Goal: Task Accomplishment & Management: Manage account settings

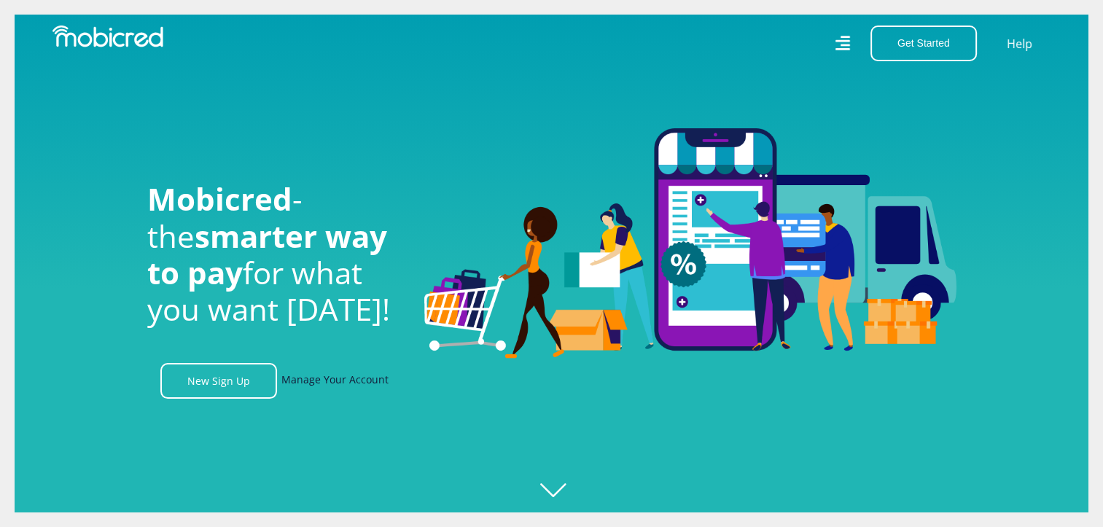
click at [345, 382] on link "Manage Your Account" at bounding box center [334, 381] width 107 height 36
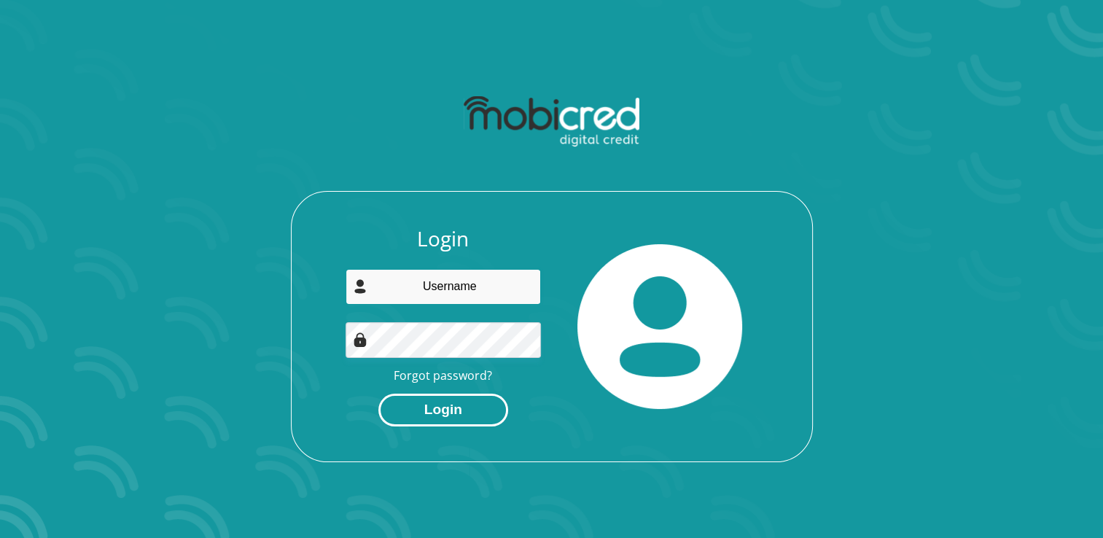
type input "[EMAIL_ADDRESS][DOMAIN_NAME]"
click at [440, 405] on button "Login" at bounding box center [443, 410] width 130 height 33
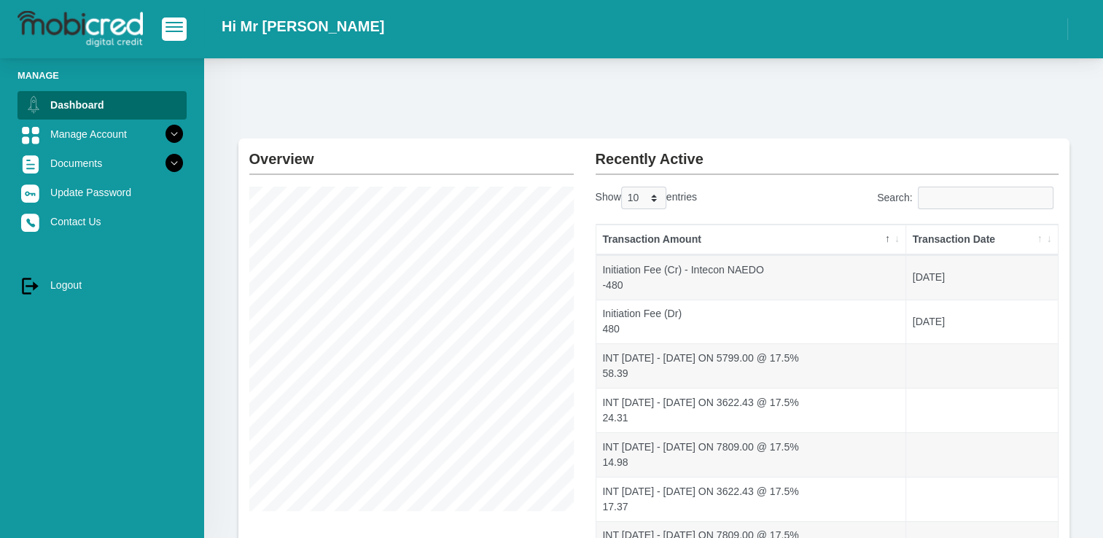
scroll to position [73, 0]
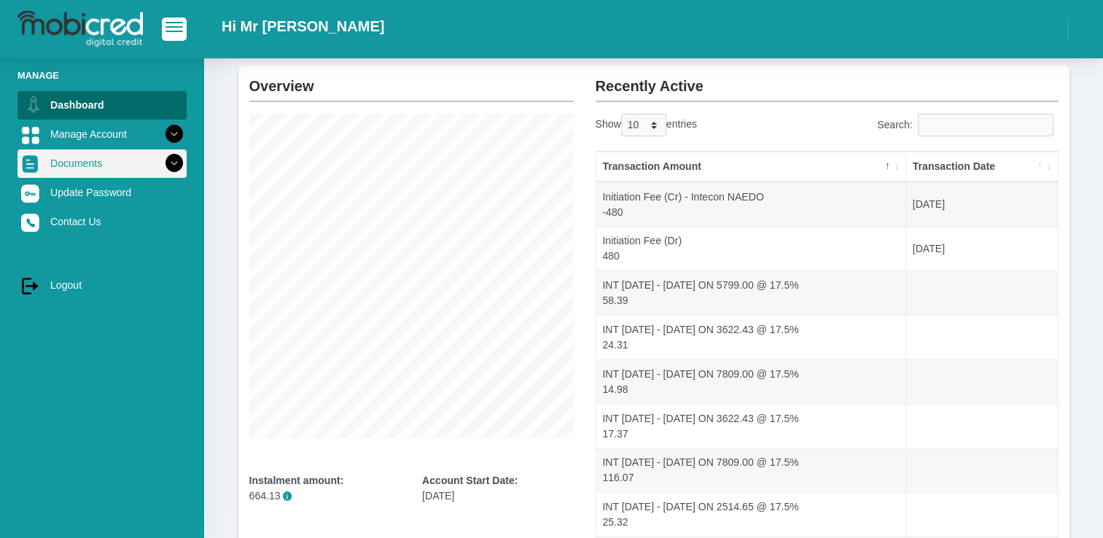
click at [102, 156] on link "Documents" at bounding box center [101, 163] width 169 height 28
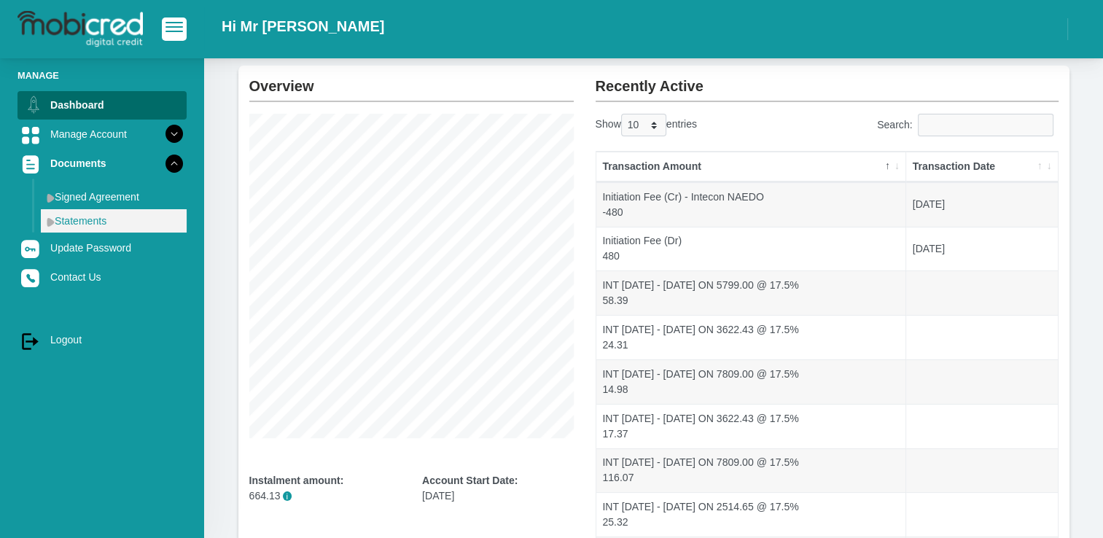
click at [100, 222] on link "Statements" at bounding box center [114, 220] width 146 height 23
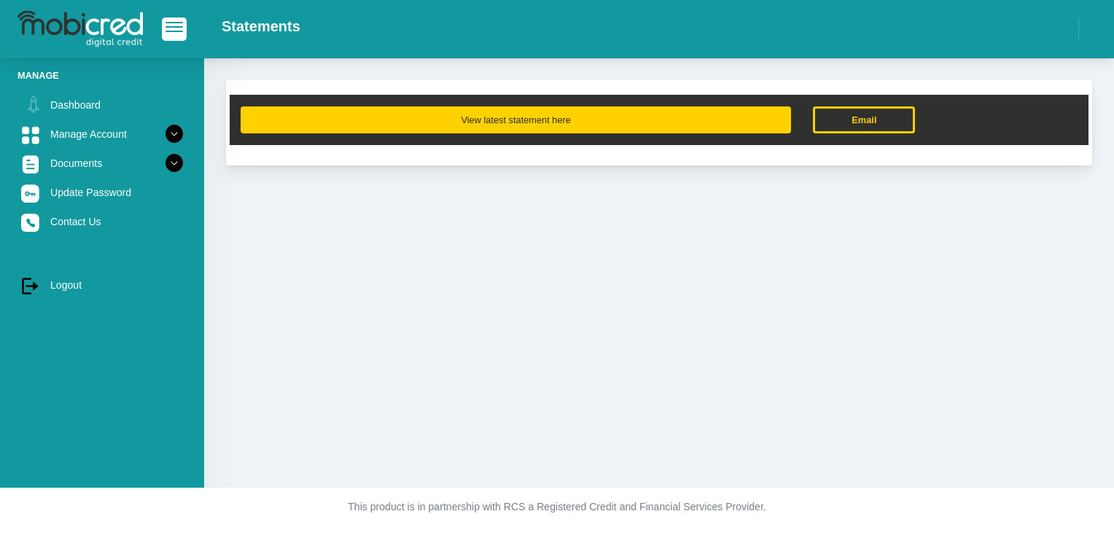
click at [477, 108] on button "View latest statement here" at bounding box center [516, 119] width 550 height 27
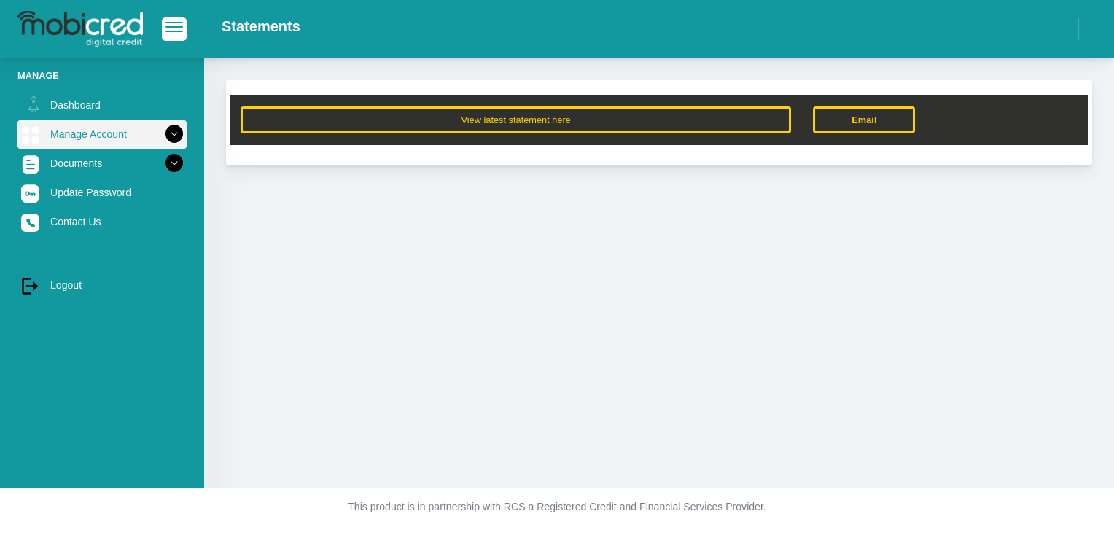
click at [146, 137] on link "Manage Account" at bounding box center [101, 134] width 169 height 28
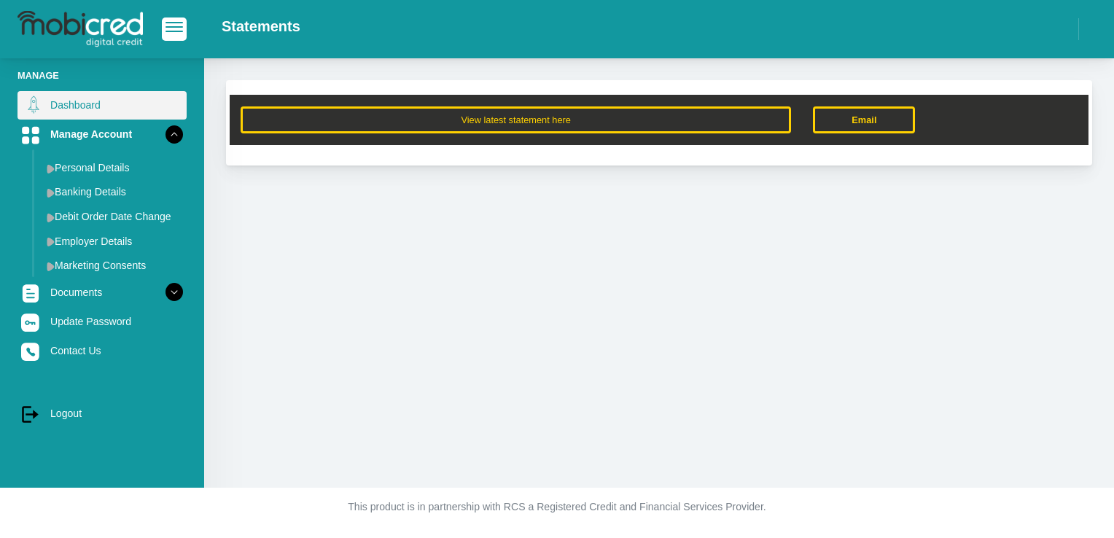
click at [122, 114] on link "Dashboard" at bounding box center [101, 105] width 169 height 28
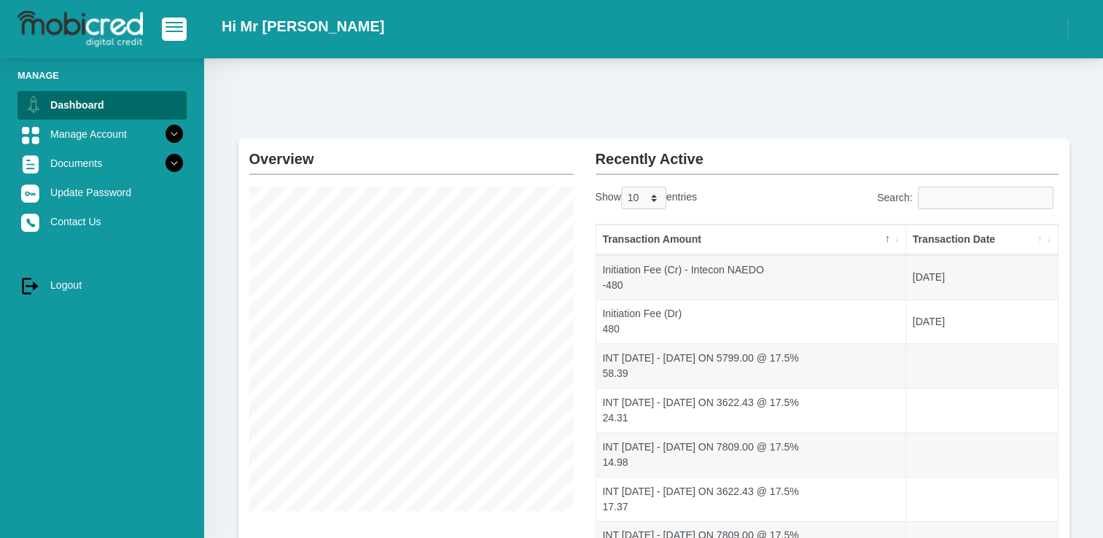
scroll to position [280, 0]
